Goal: Transaction & Acquisition: Obtain resource

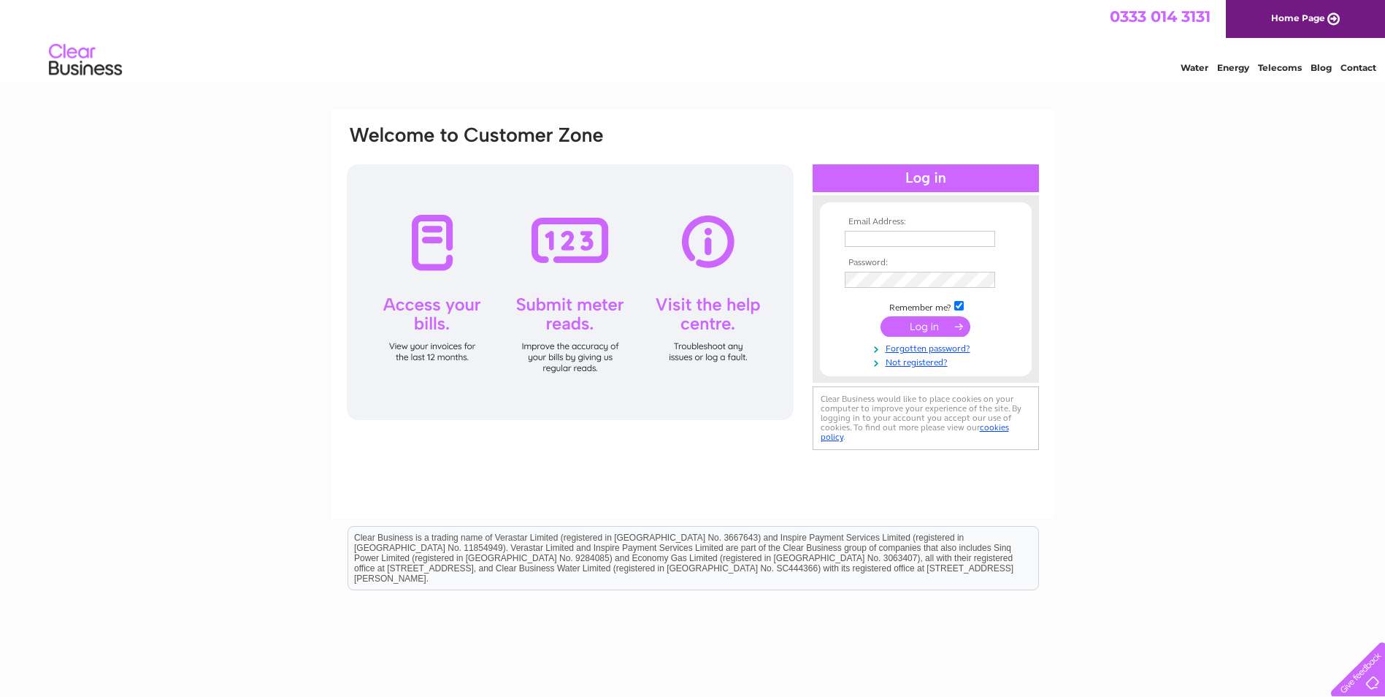
type input "[EMAIL_ADDRESS][DOMAIN_NAME]"
click at [921, 322] on input "submit" at bounding box center [926, 326] width 90 height 20
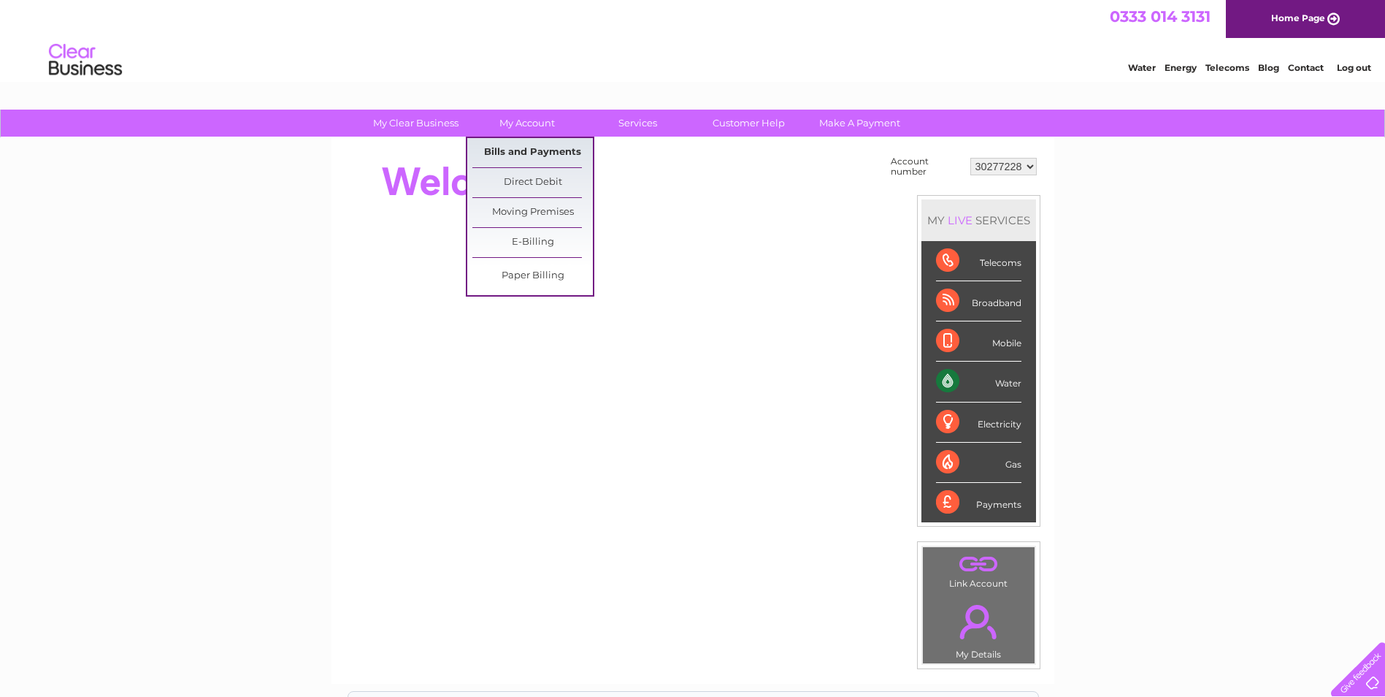
click at [531, 156] on link "Bills and Payments" at bounding box center [532, 152] width 120 height 29
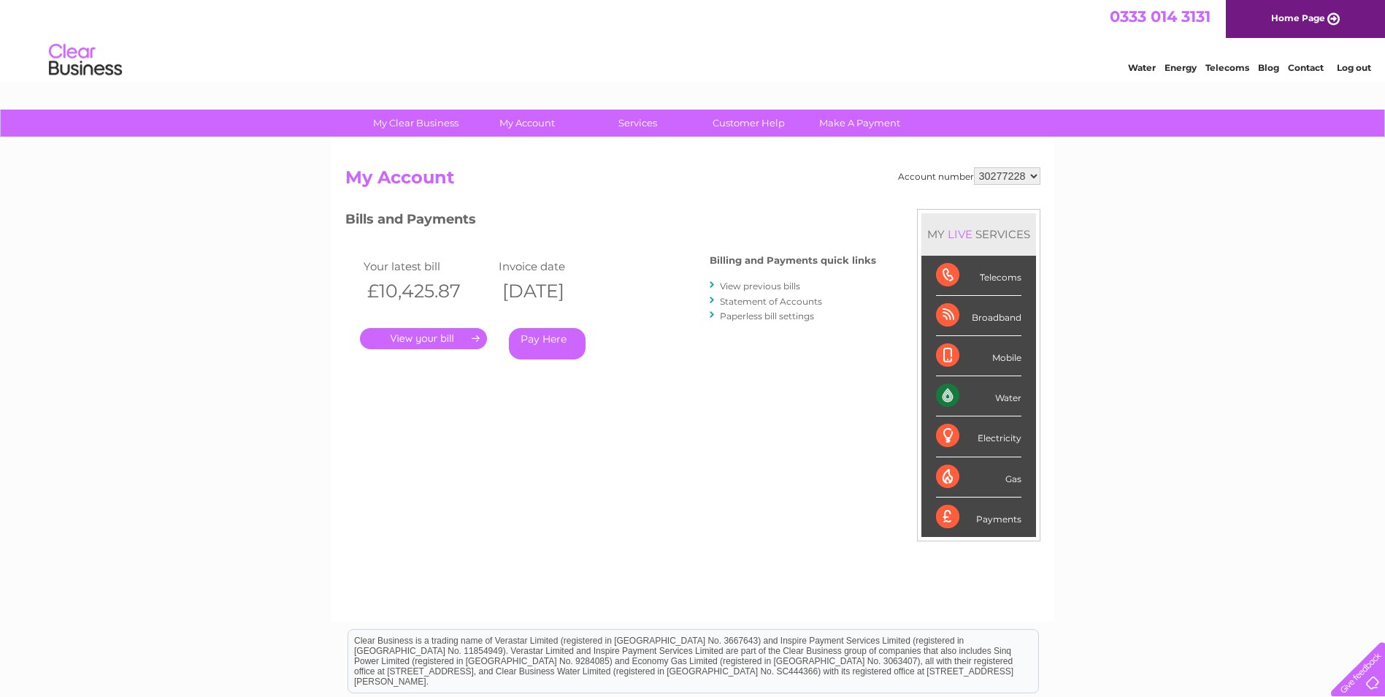
click at [451, 339] on link "." at bounding box center [423, 338] width 127 height 21
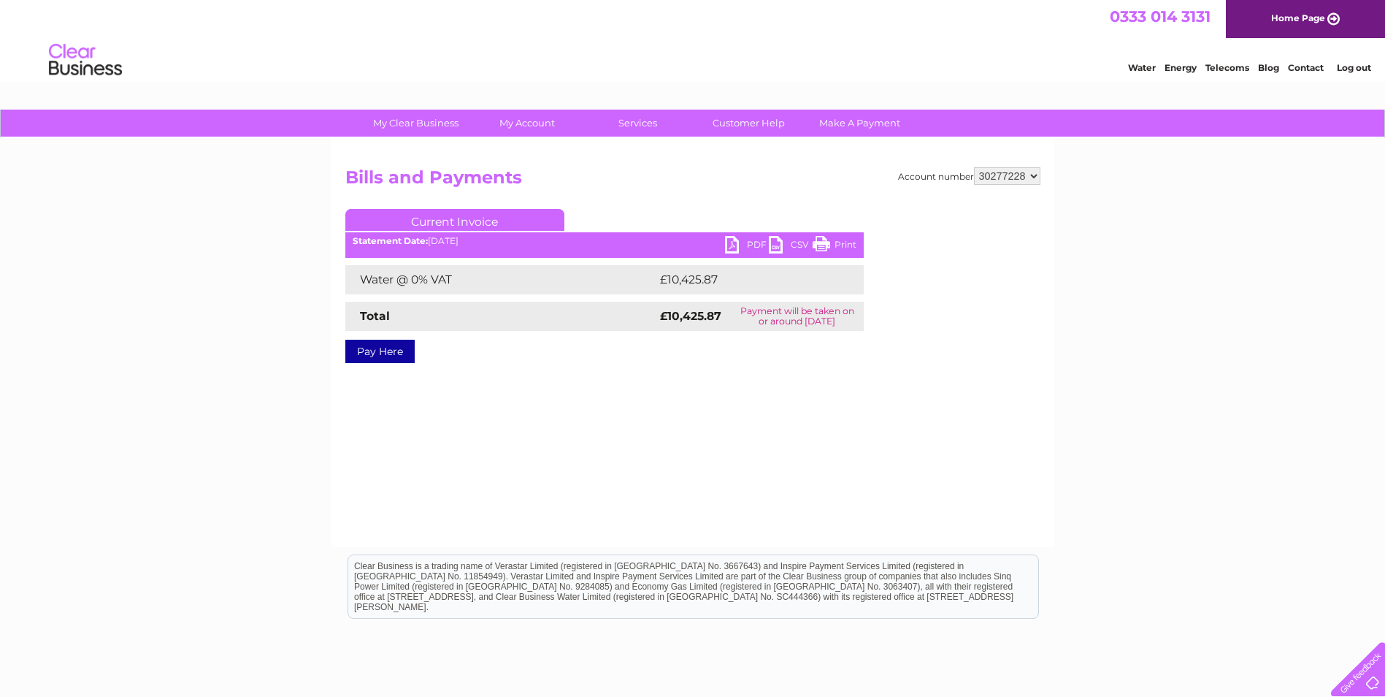
click at [745, 245] on link "PDF" at bounding box center [747, 246] width 44 height 21
